Goal: Task Accomplishment & Management: Use online tool/utility

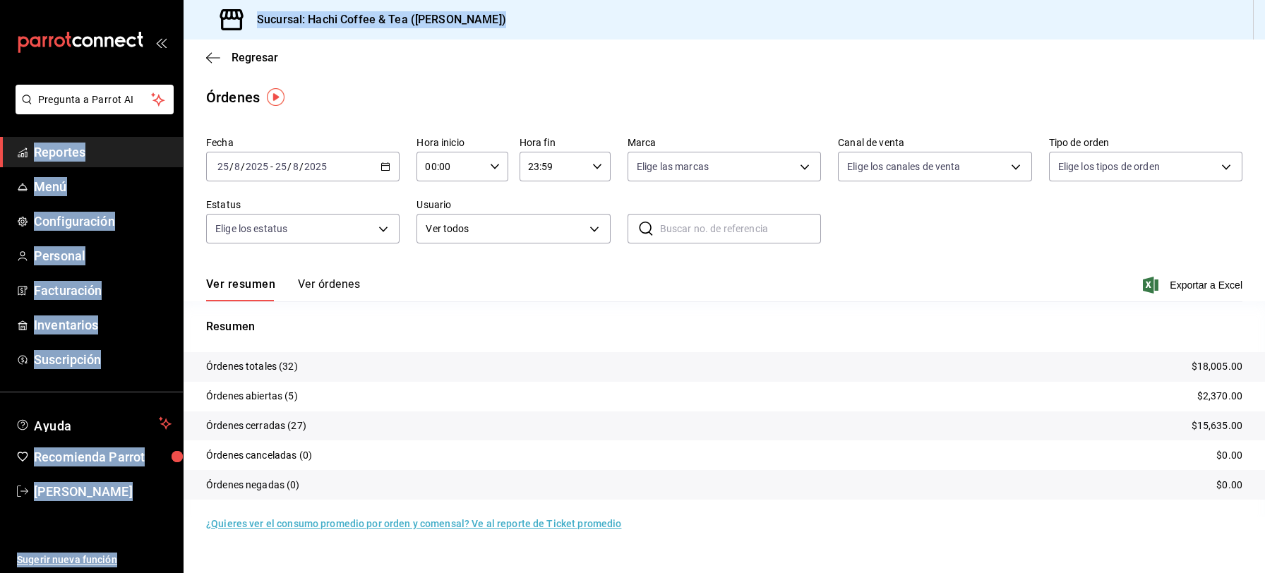
click at [59, 145] on span "Reportes" at bounding box center [103, 152] width 138 height 19
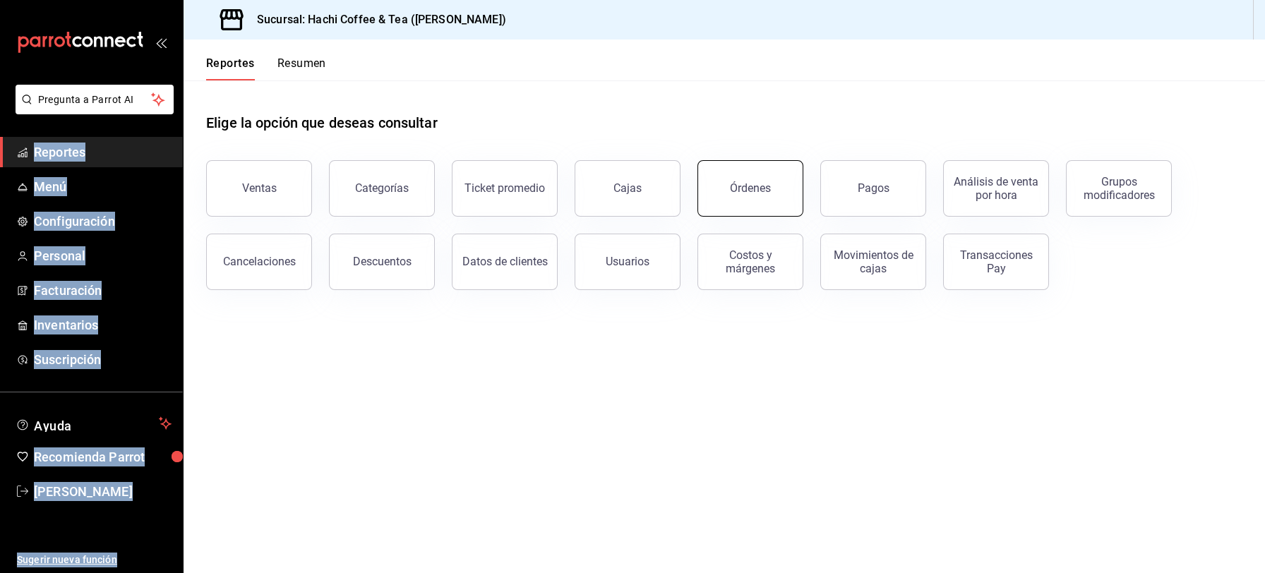
click at [774, 198] on button "Órdenes" at bounding box center [750, 188] width 106 height 56
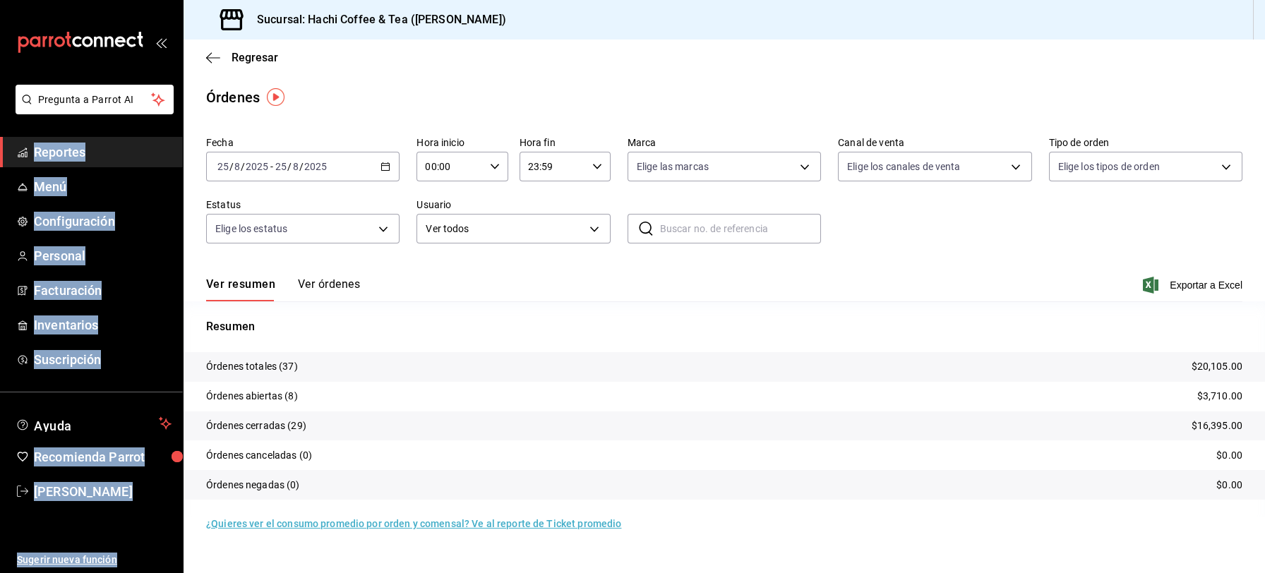
click at [78, 157] on span "Reportes" at bounding box center [103, 152] width 138 height 19
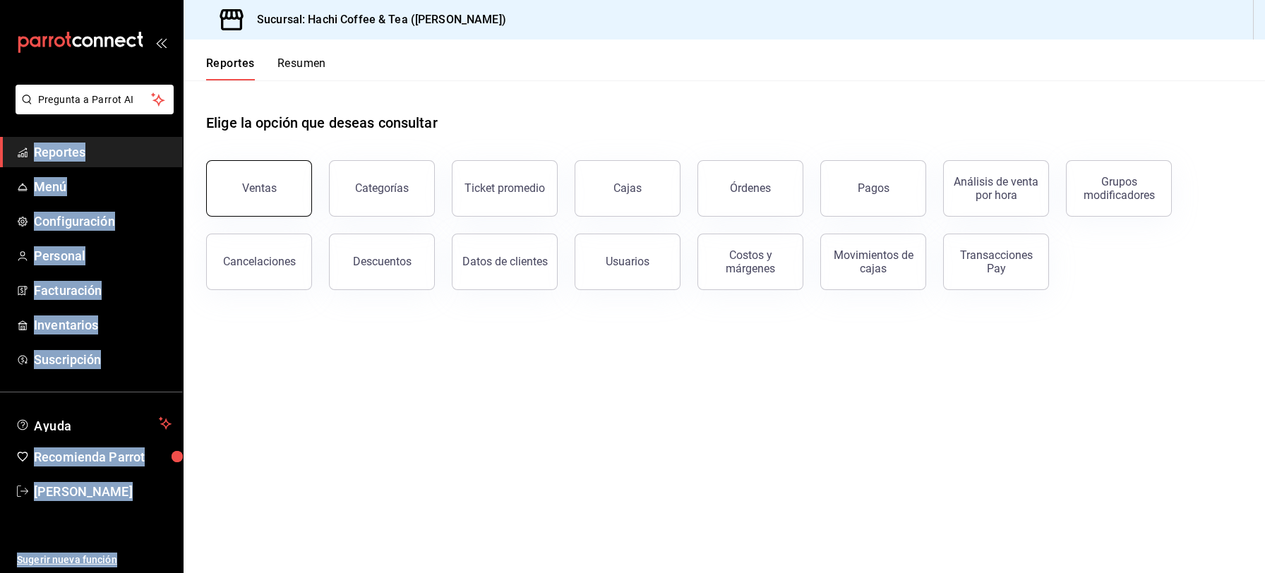
click at [275, 197] on button "Ventas" at bounding box center [259, 188] width 106 height 56
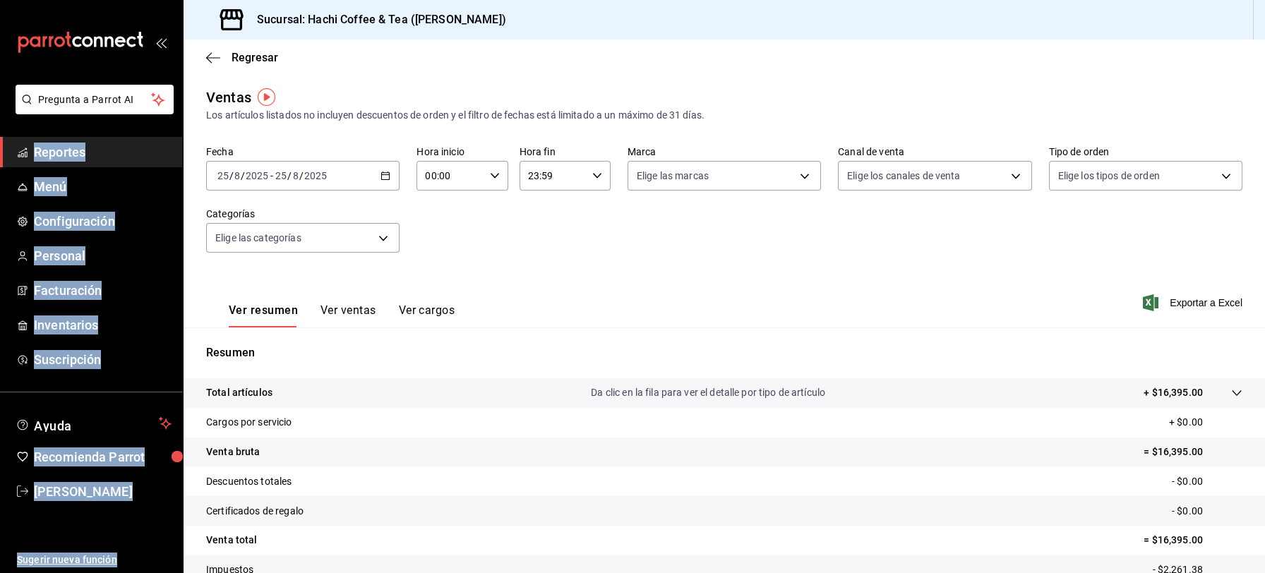
click at [74, 155] on span "Reportes" at bounding box center [103, 152] width 138 height 19
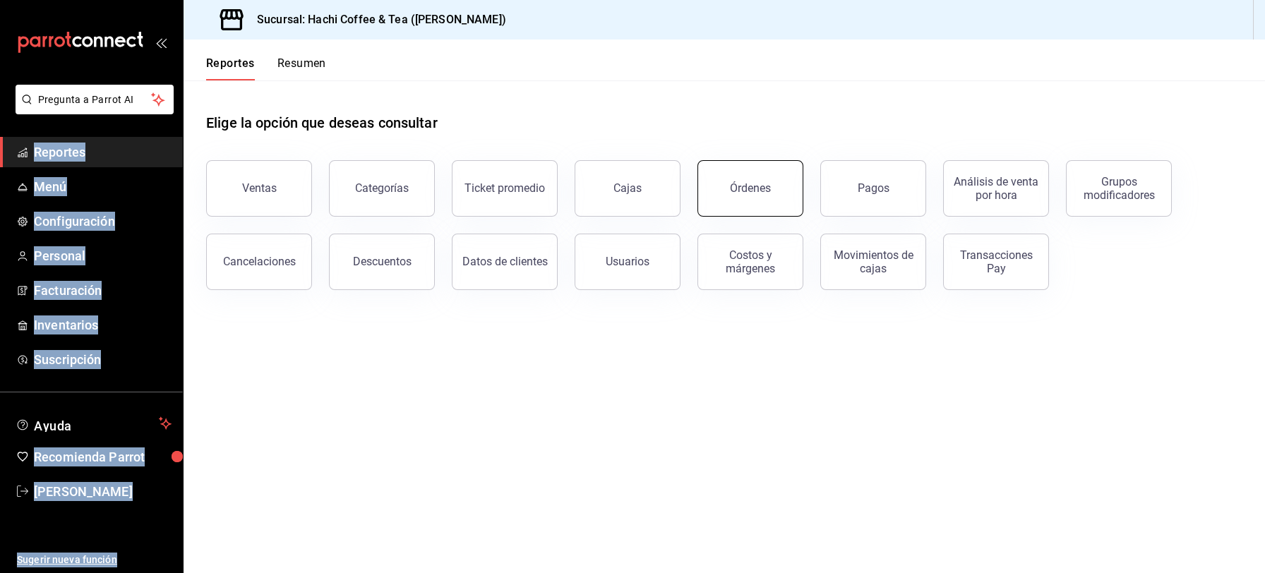
click at [745, 204] on button "Órdenes" at bounding box center [750, 188] width 106 height 56
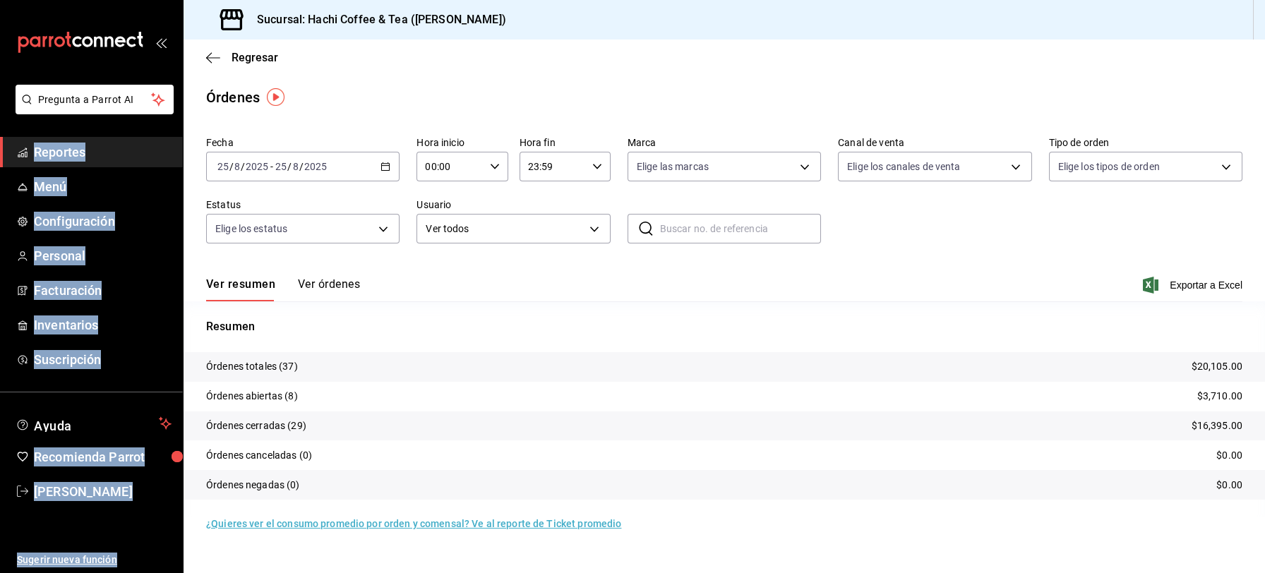
click at [72, 155] on span "Reportes" at bounding box center [103, 152] width 138 height 19
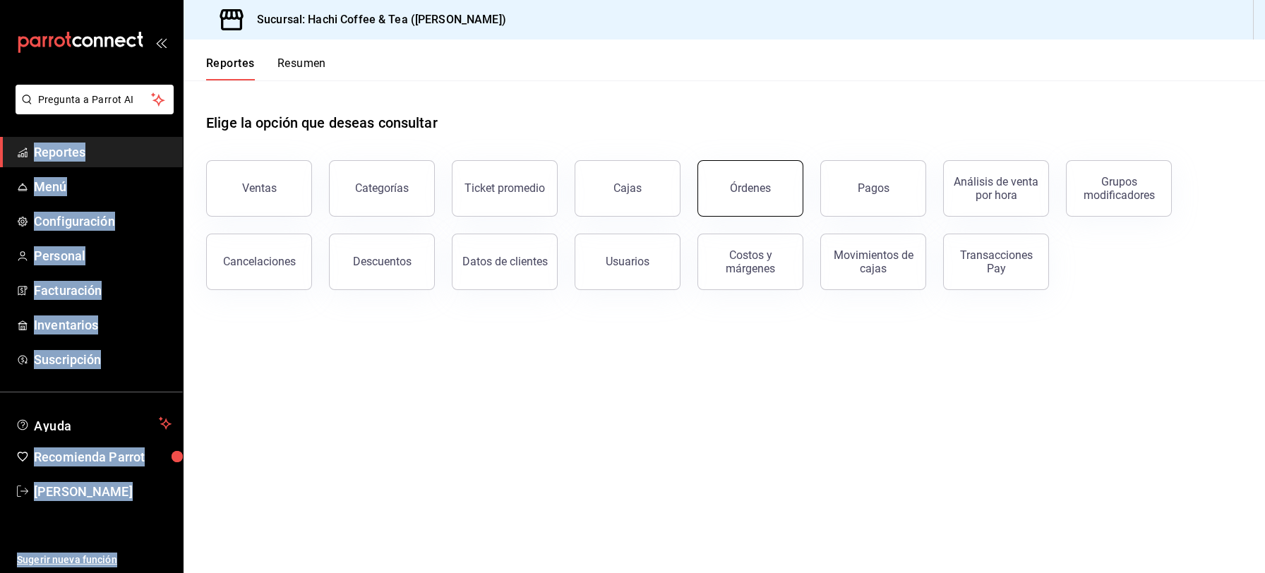
click at [726, 202] on button "Órdenes" at bounding box center [750, 188] width 106 height 56
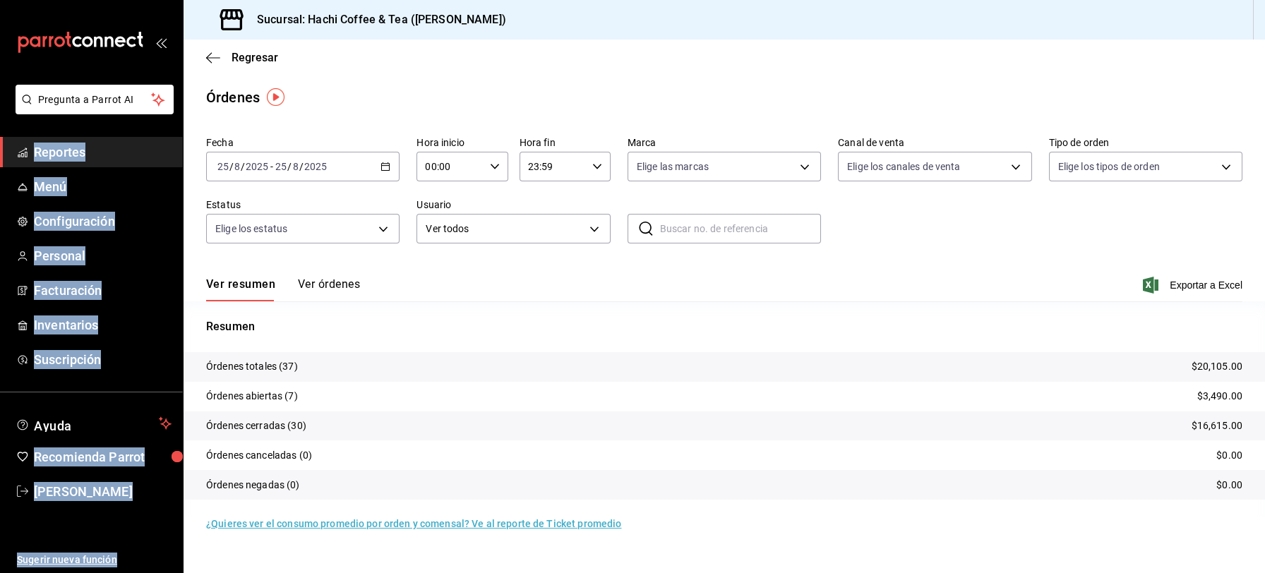
click at [341, 280] on button "Ver órdenes" at bounding box center [329, 289] width 62 height 24
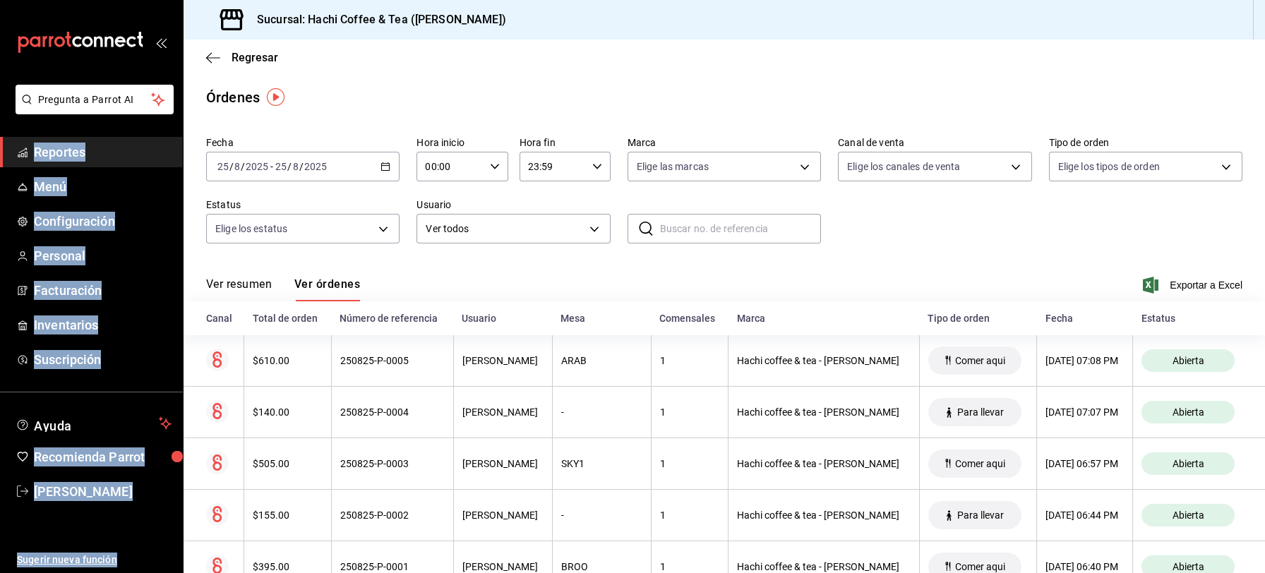
click at [74, 149] on span "Reportes" at bounding box center [103, 152] width 138 height 19
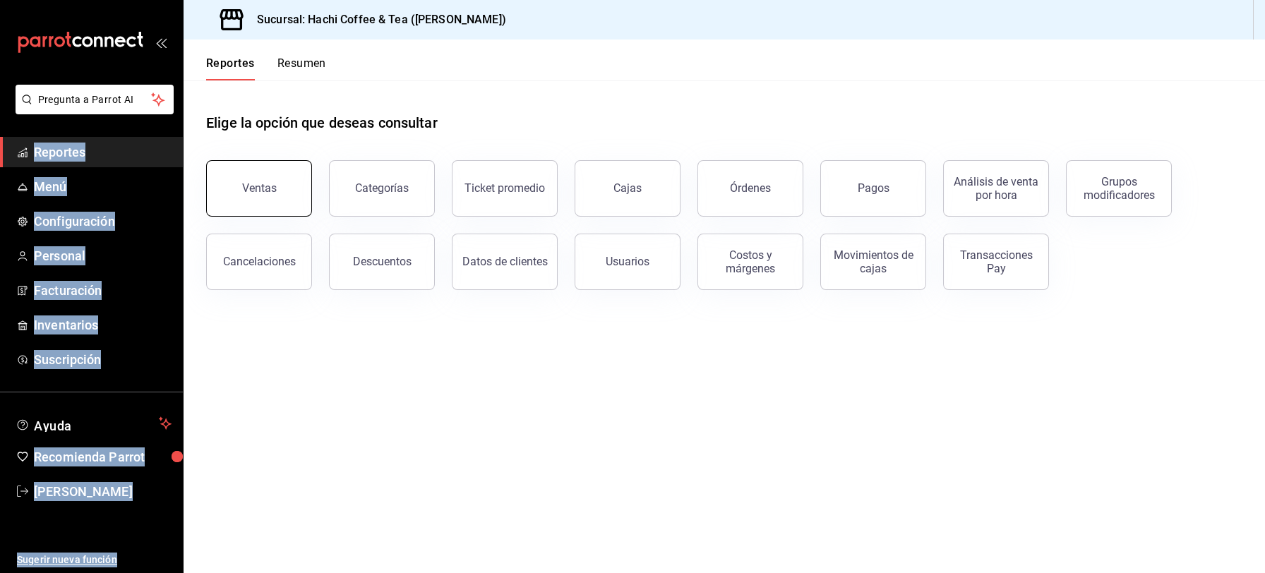
click at [282, 200] on button "Ventas" at bounding box center [259, 188] width 106 height 56
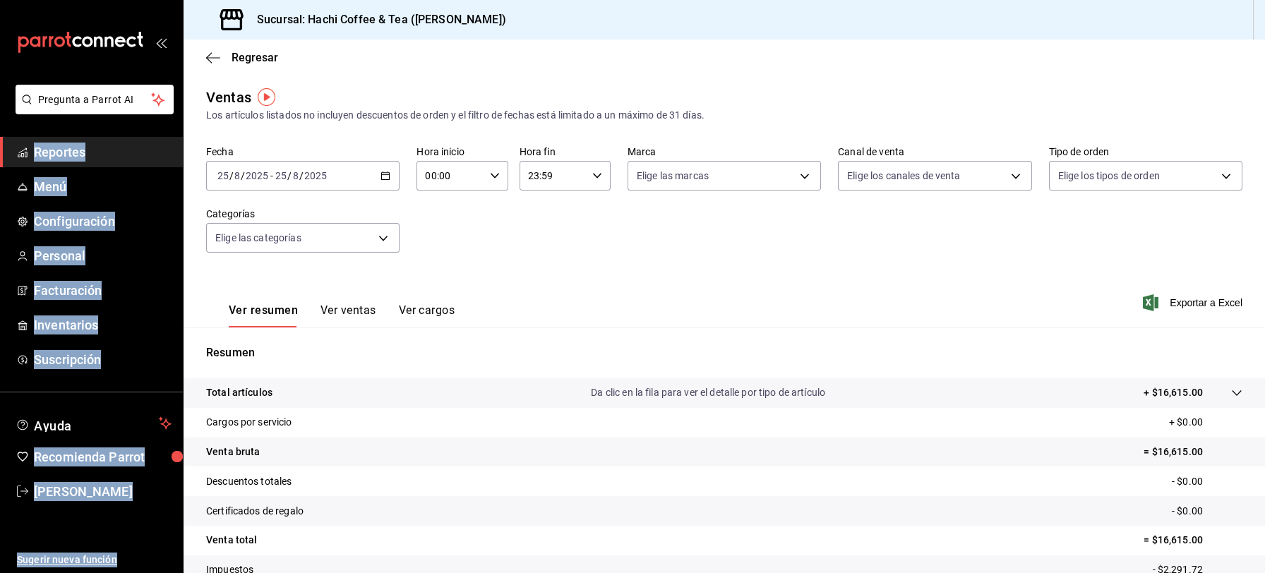
click at [381, 172] on \(Stroke\) "button" at bounding box center [385, 176] width 8 height 8
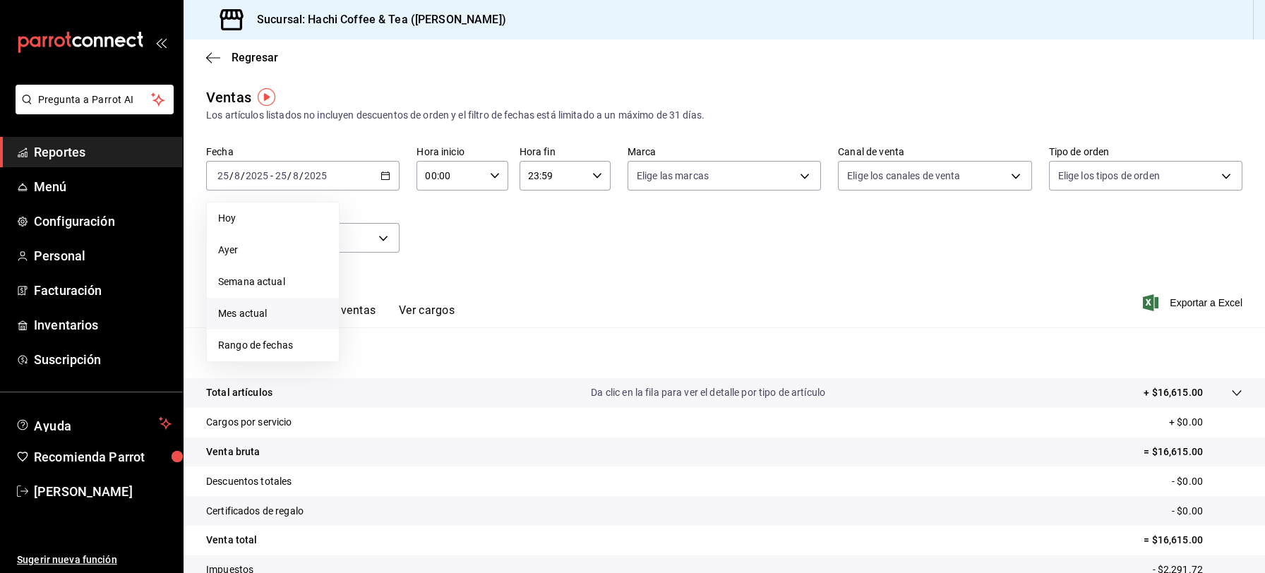
click at [242, 318] on span "Mes actual" at bounding box center [272, 313] width 109 height 15
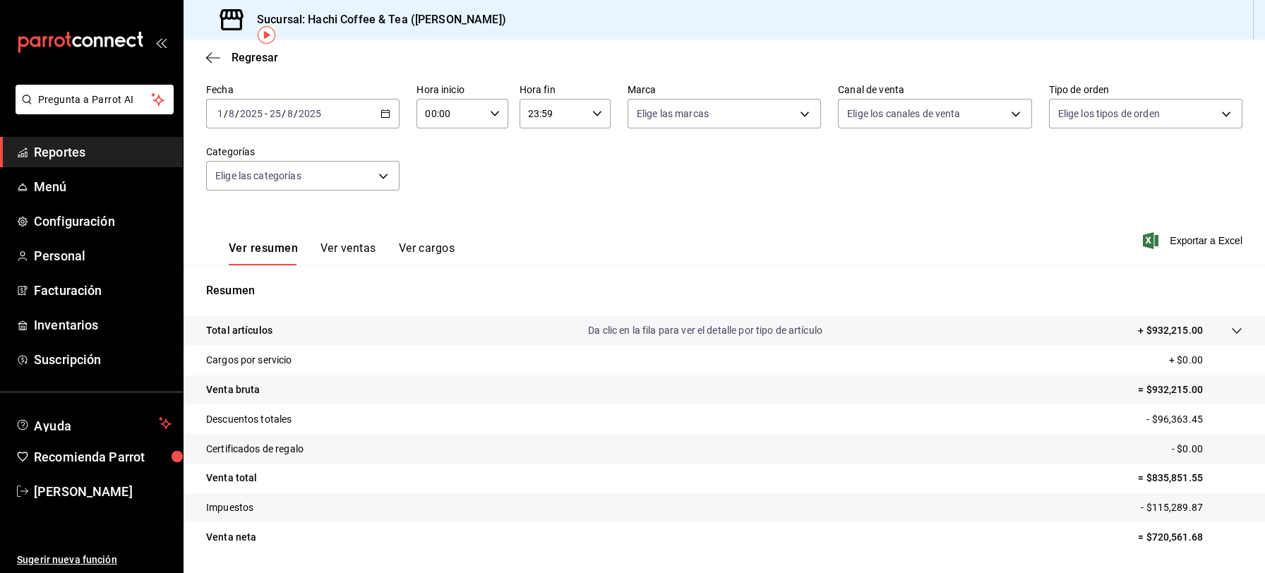
scroll to position [65, 0]
click at [343, 244] on button "Ver ventas" at bounding box center [348, 251] width 56 height 24
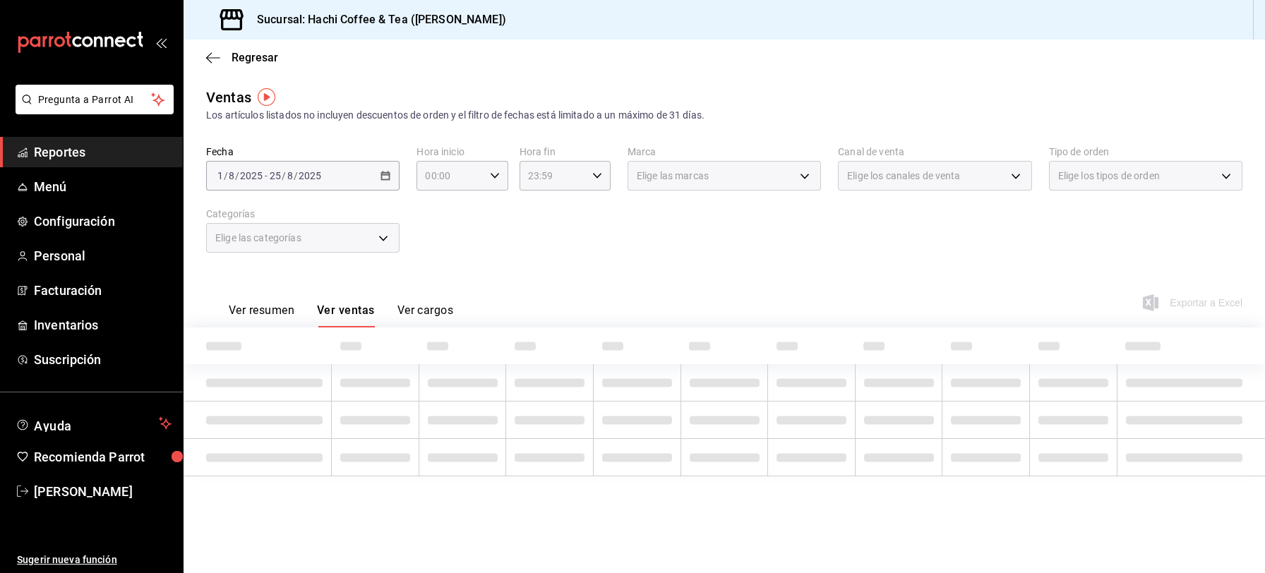
click at [88, 148] on span "Reportes" at bounding box center [103, 152] width 138 height 19
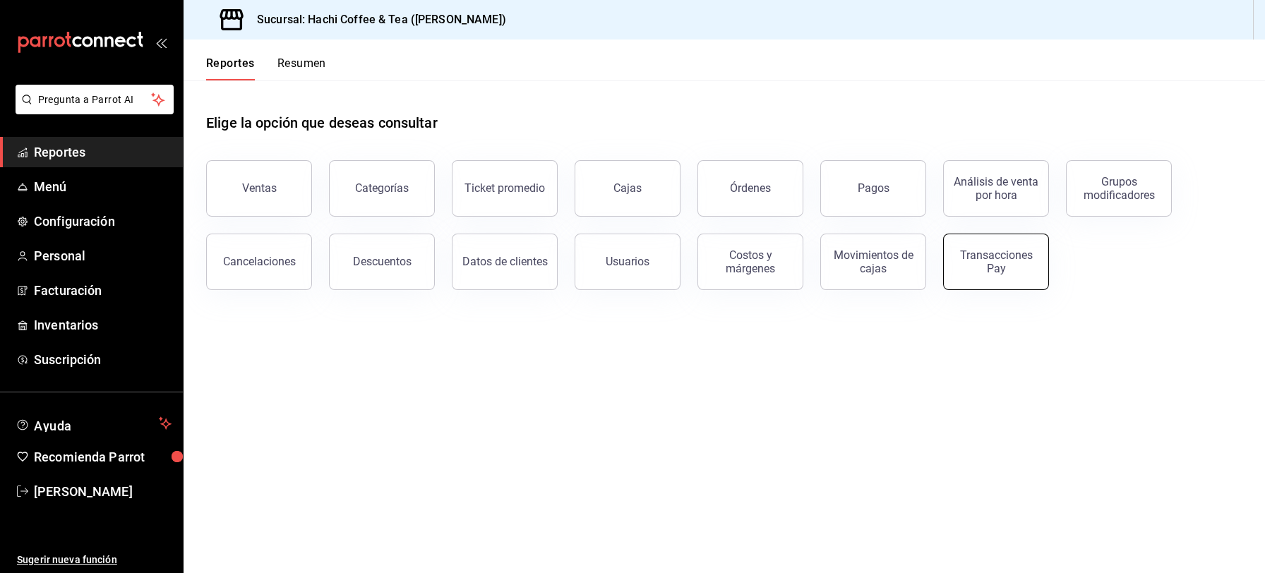
click at [985, 263] on div "Transacciones Pay" at bounding box center [996, 261] width 88 height 27
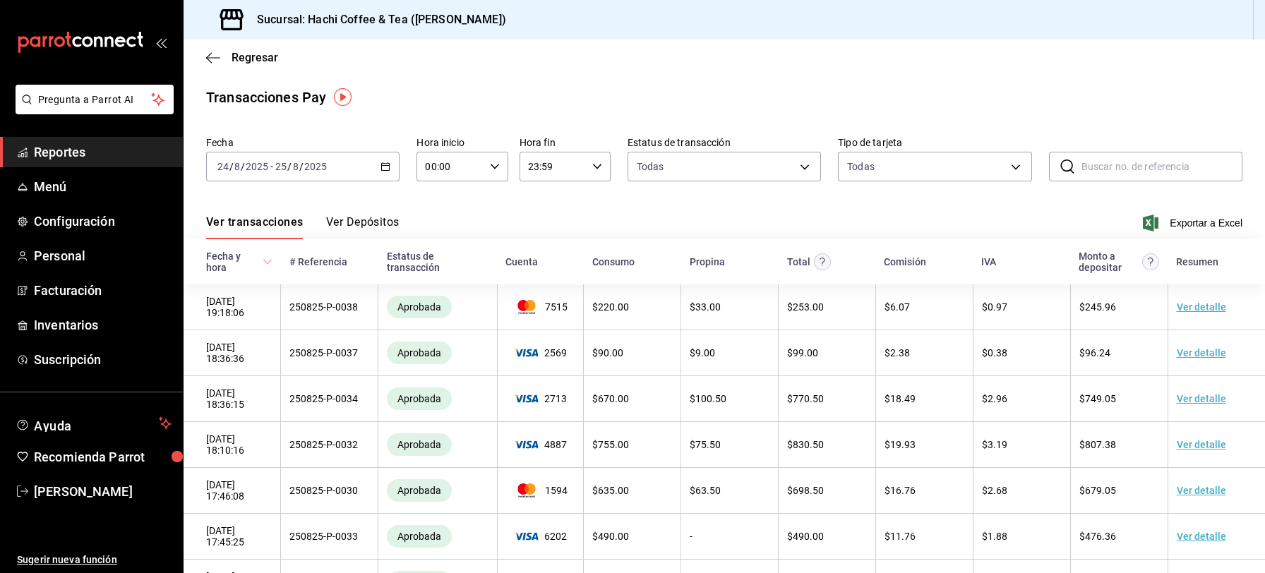
click at [353, 219] on button "Ver Depósitos" at bounding box center [362, 227] width 73 height 24
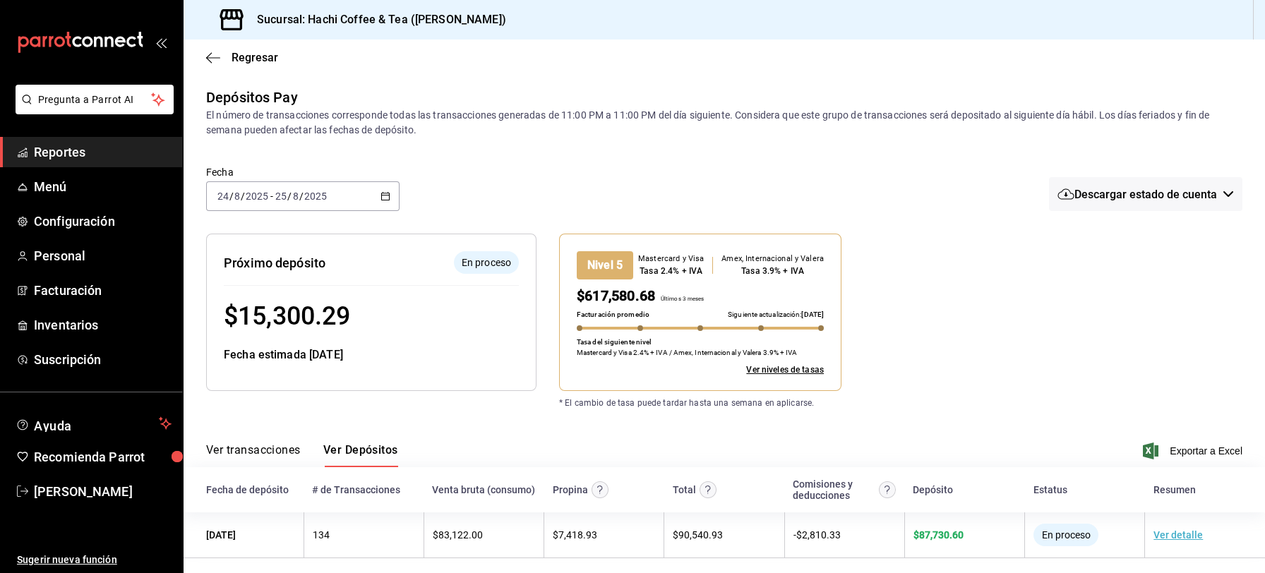
click at [382, 195] on \(Stroke\) "button" at bounding box center [386, 195] width 8 height 1
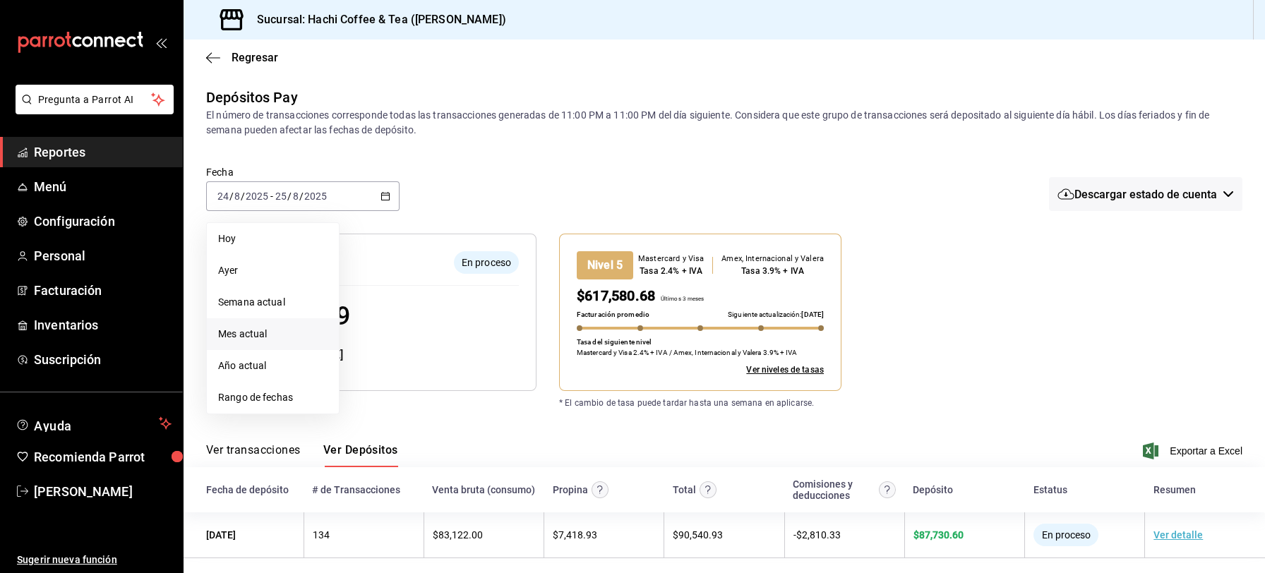
click at [256, 335] on span "Mes actual" at bounding box center [272, 334] width 109 height 15
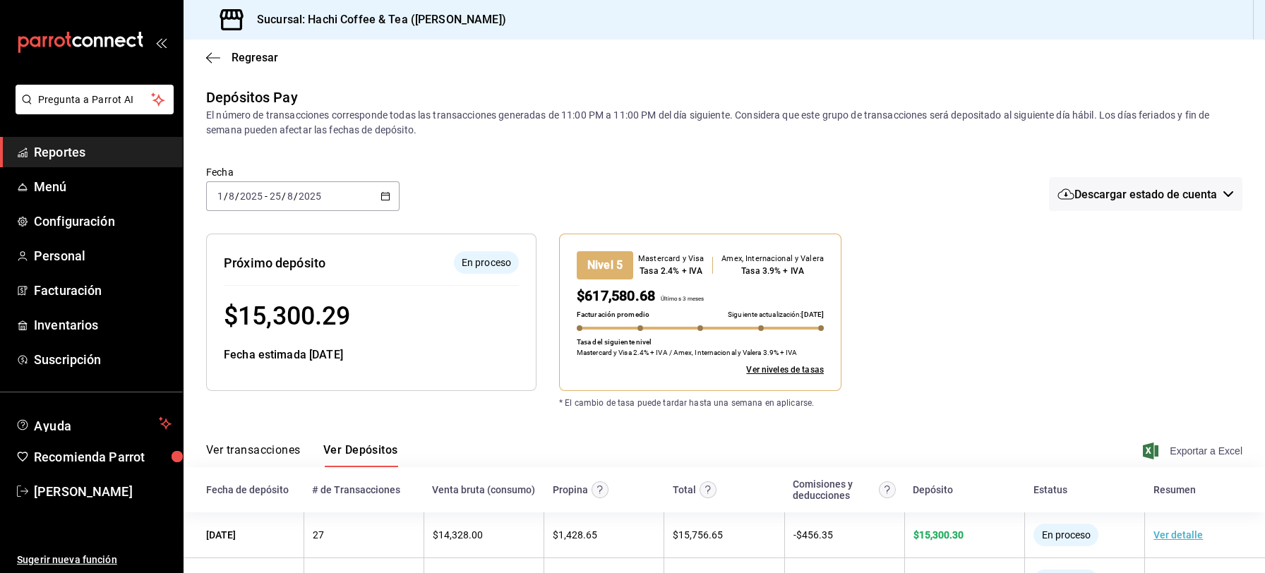
click at [1151, 450] on span "Exportar a Excel" at bounding box center [1194, 451] width 97 height 17
